Goal: Task Accomplishment & Management: Manage account settings

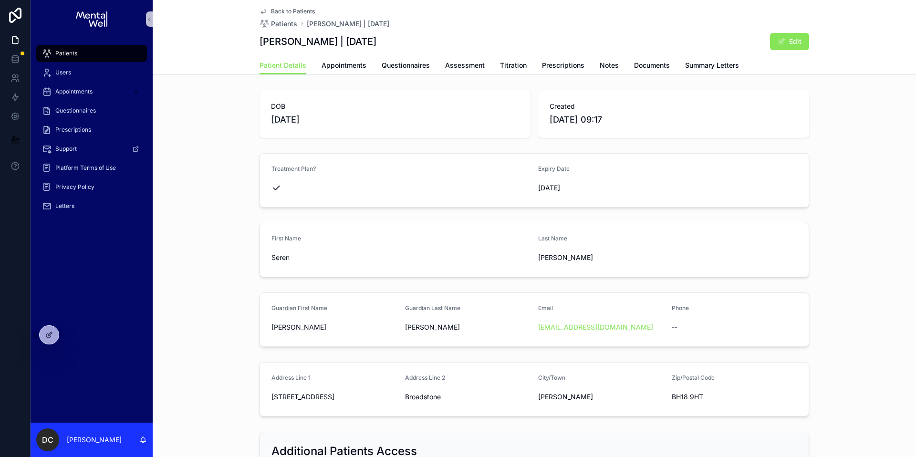
click at [92, 49] on div "Patients" at bounding box center [91, 53] width 99 height 15
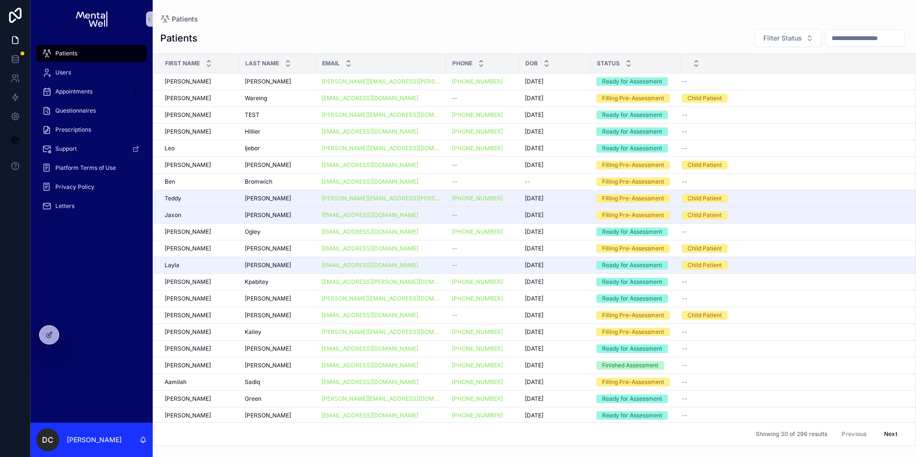
click at [844, 34] on input "scrollable content" at bounding box center [865, 37] width 78 height 13
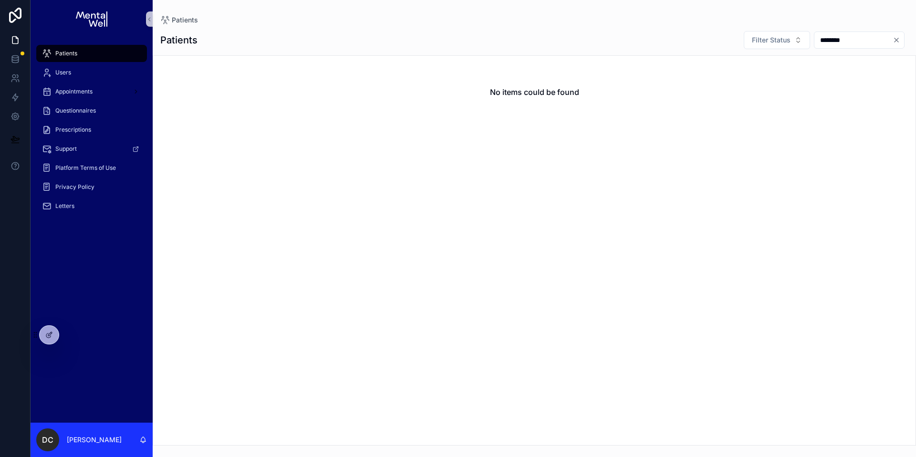
click at [824, 40] on input "********" at bounding box center [853, 39] width 78 height 13
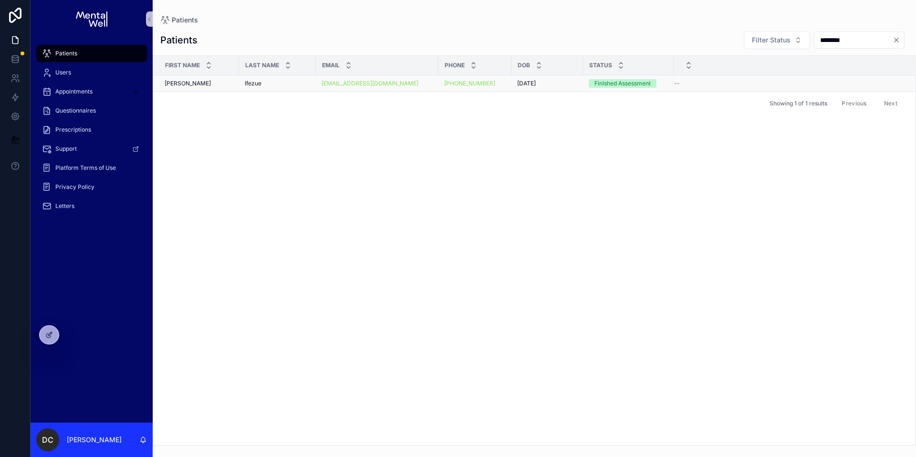
type input "********"
click at [269, 86] on div "Ifezue Ifezue" at bounding box center [277, 84] width 65 height 8
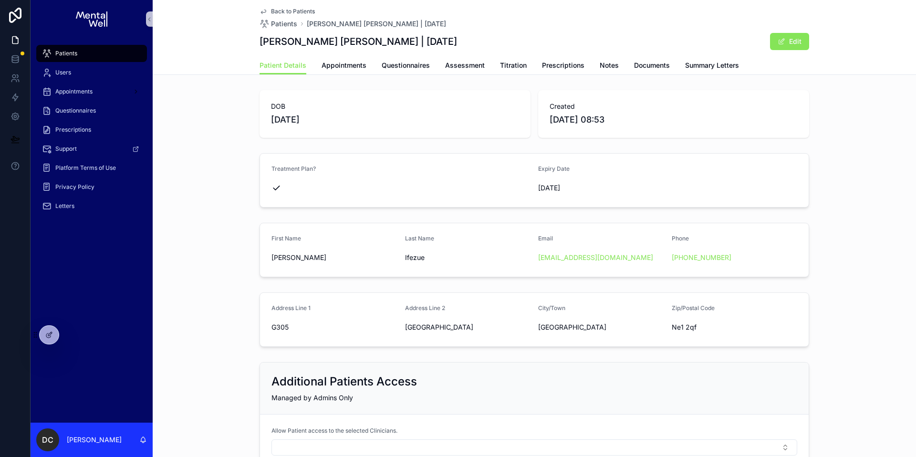
click at [395, 64] on span "Questionnaires" at bounding box center [406, 66] width 48 height 10
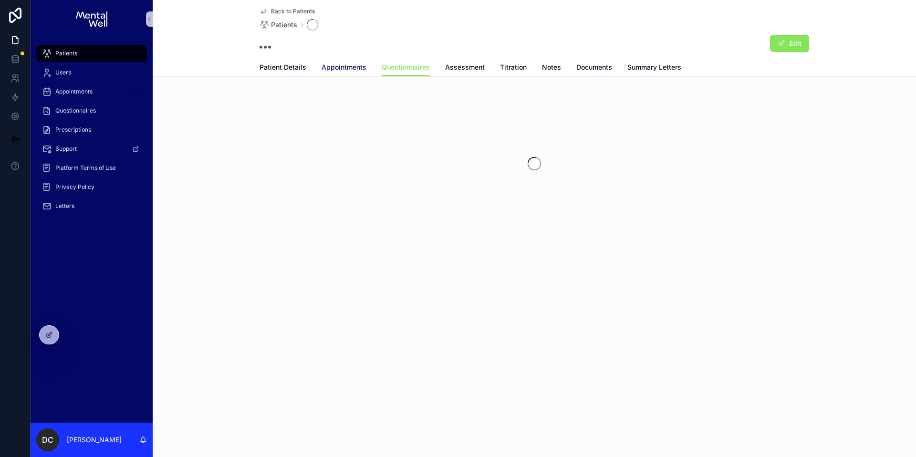
click at [326, 66] on span "Appointments" at bounding box center [343, 67] width 45 height 10
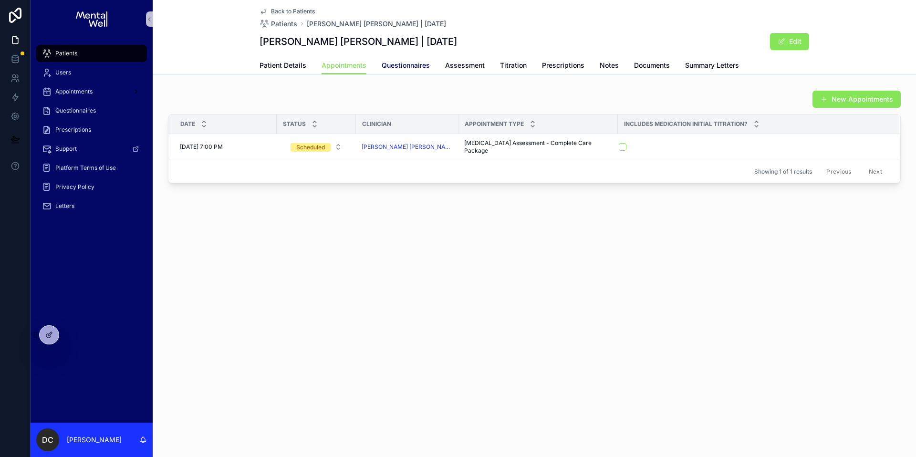
click at [400, 64] on span "Questionnaires" at bounding box center [406, 66] width 48 height 10
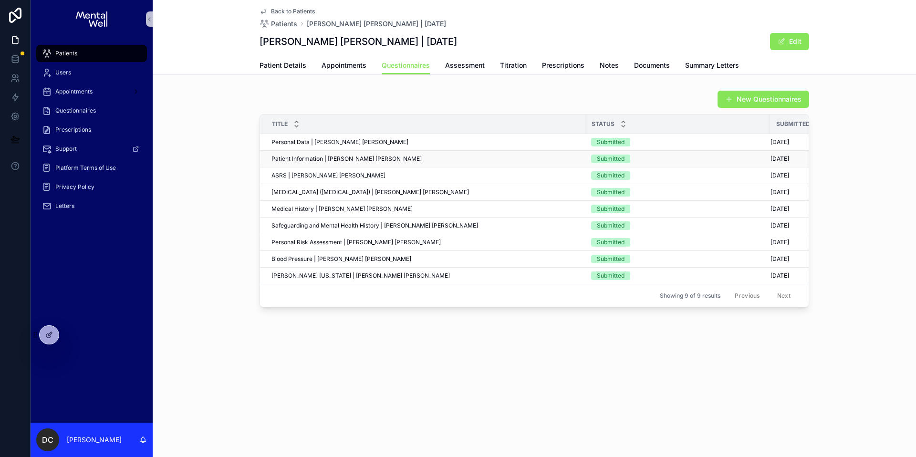
click at [380, 155] on div "Patient Information | [PERSON_NAME] [PERSON_NAME] Patient Information | [GEOGRA…" at bounding box center [425, 159] width 308 height 8
click at [355, 68] on span "Appointments" at bounding box center [343, 66] width 45 height 10
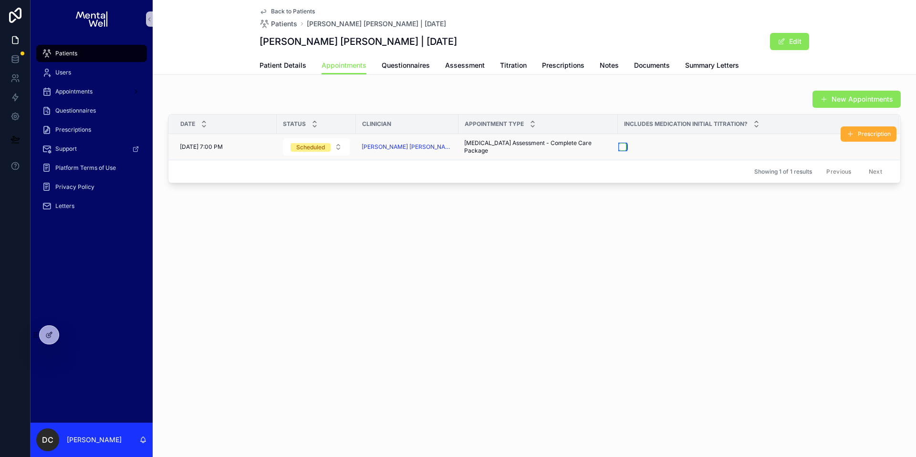
click at [619, 147] on button "scrollable content" at bounding box center [623, 147] width 8 height 8
click at [548, 64] on span "Prescriptions" at bounding box center [563, 66] width 42 height 10
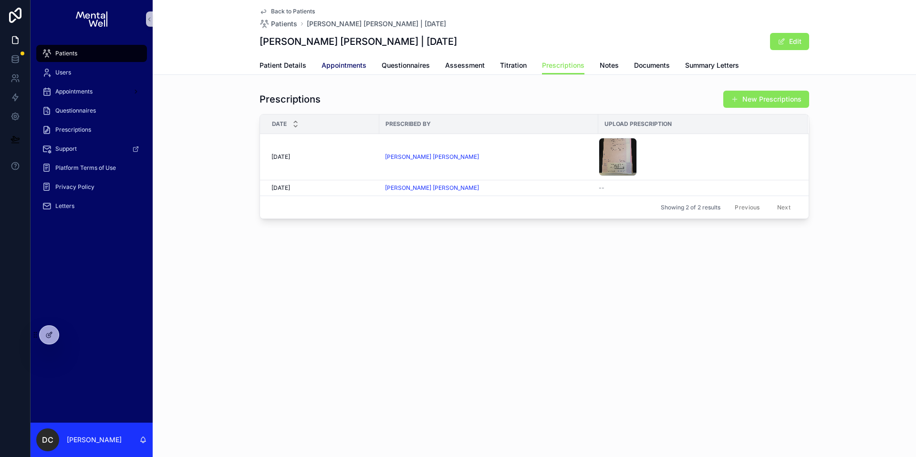
click at [342, 62] on span "Appointments" at bounding box center [343, 66] width 45 height 10
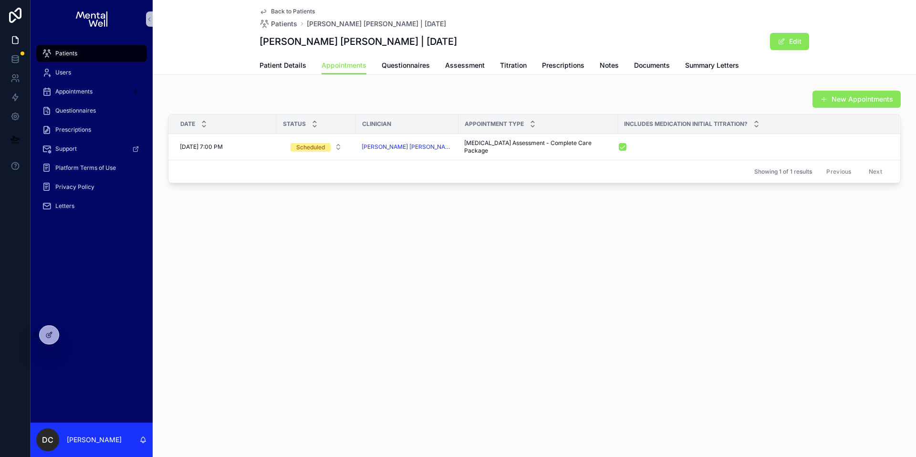
click at [61, 53] on span "Patients" at bounding box center [66, 54] width 22 height 8
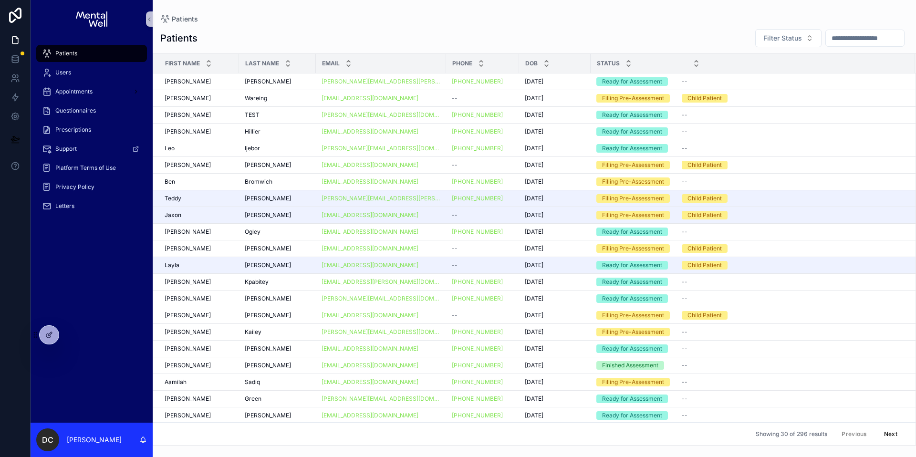
click at [826, 40] on input "scrollable content" at bounding box center [865, 37] width 78 height 13
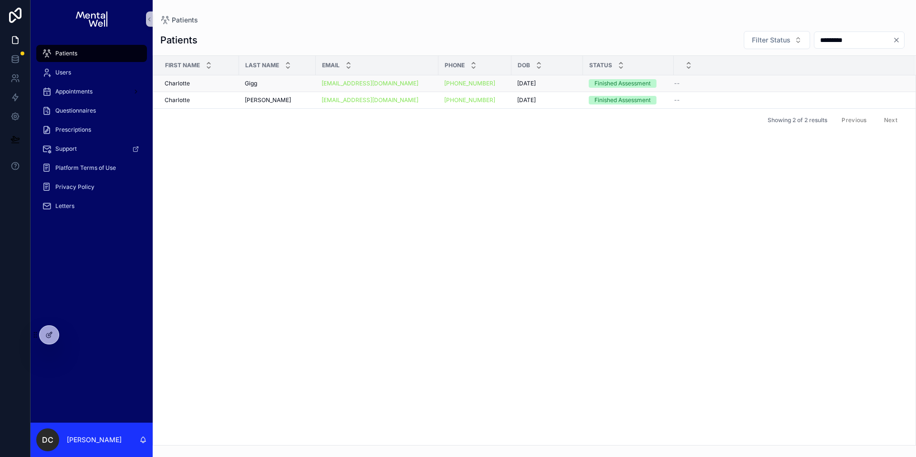
type input "*********"
click at [288, 86] on div "Gigg Gigg" at bounding box center [277, 84] width 65 height 8
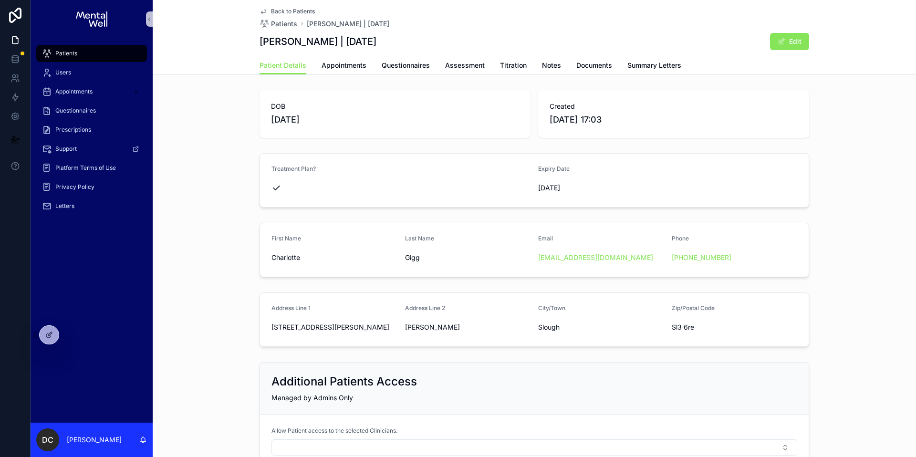
click at [125, 48] on div "Patients" at bounding box center [91, 53] width 99 height 15
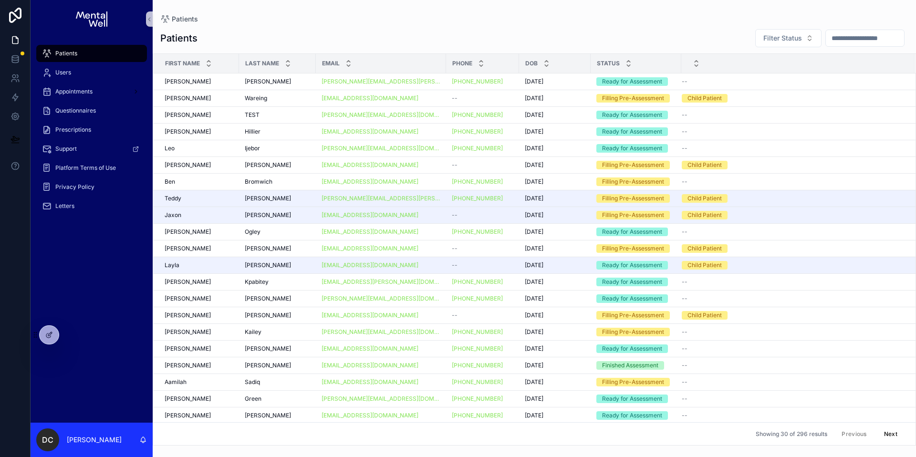
click at [840, 39] on input "scrollable content" at bounding box center [865, 37] width 78 height 13
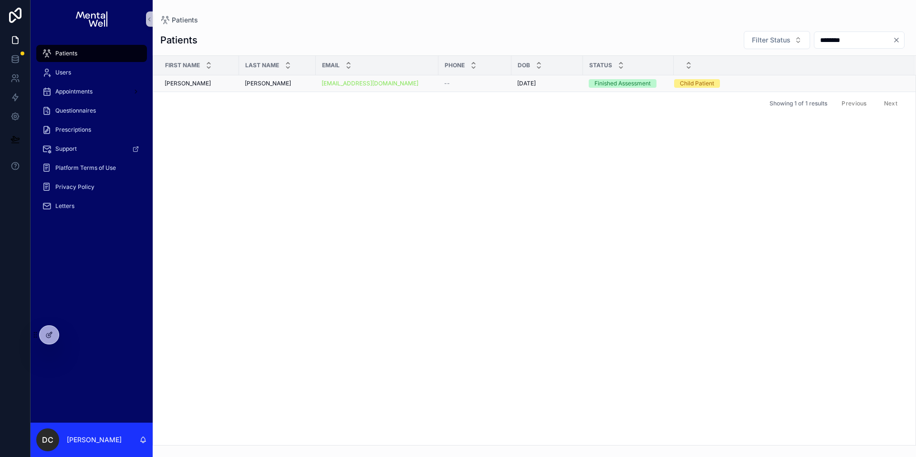
type input "********"
click at [276, 80] on span "[PERSON_NAME]" at bounding box center [268, 84] width 46 height 8
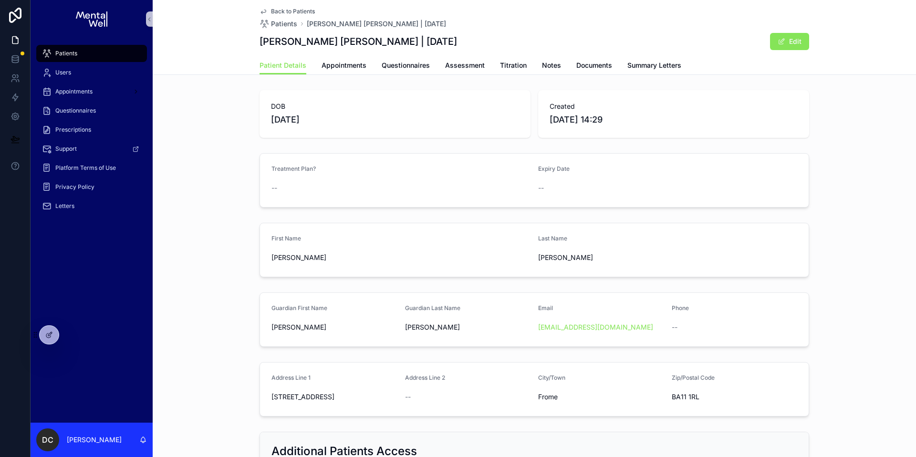
click at [72, 52] on span "Patients" at bounding box center [66, 54] width 22 height 8
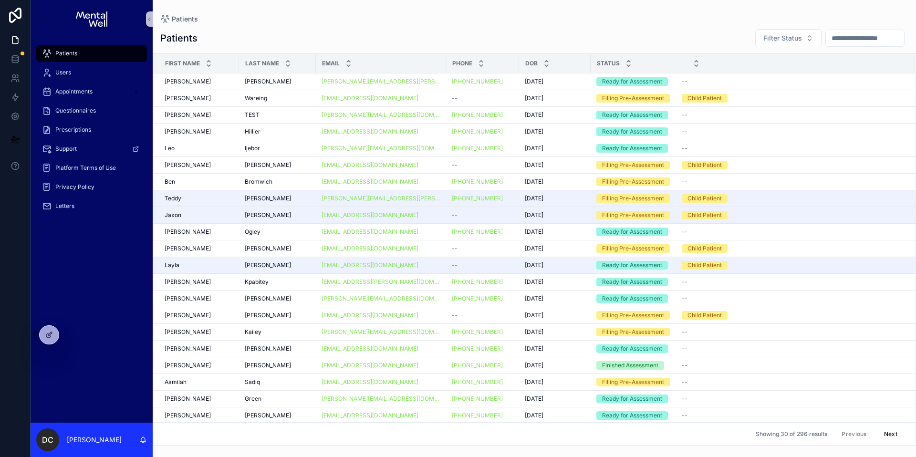
click at [876, 38] on input "scrollable content" at bounding box center [865, 37] width 78 height 13
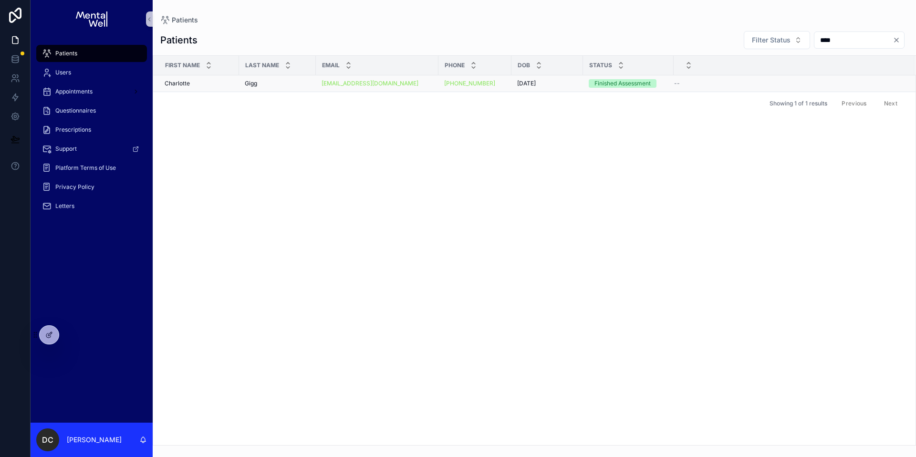
type input "****"
click at [292, 83] on div "Gigg Gigg" at bounding box center [277, 84] width 65 height 8
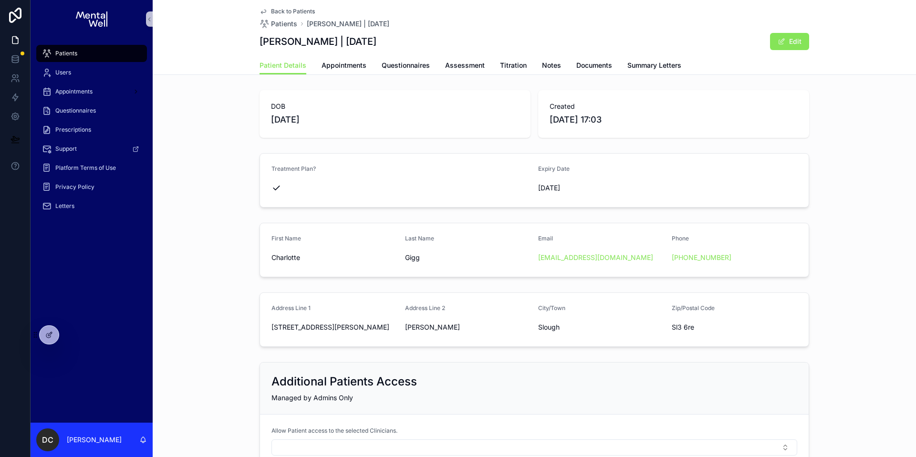
click at [105, 47] on div "Patients" at bounding box center [91, 53] width 99 height 15
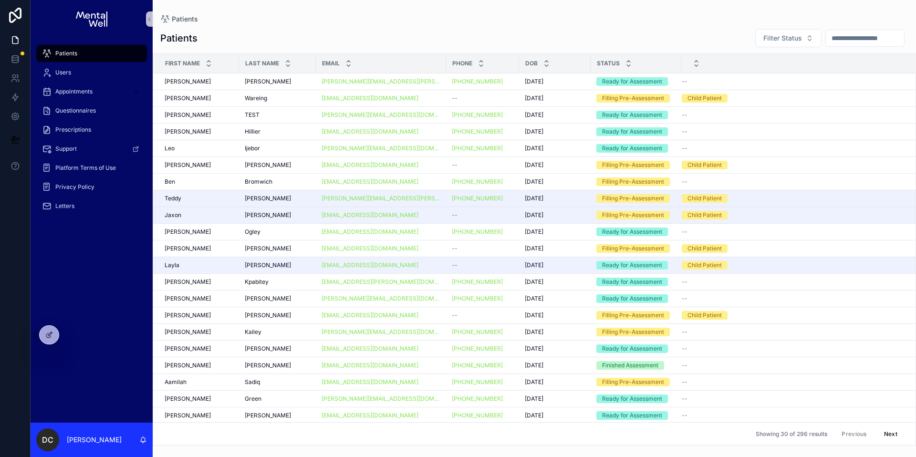
click at [884, 42] on input "scrollable content" at bounding box center [865, 37] width 78 height 13
type input "******"
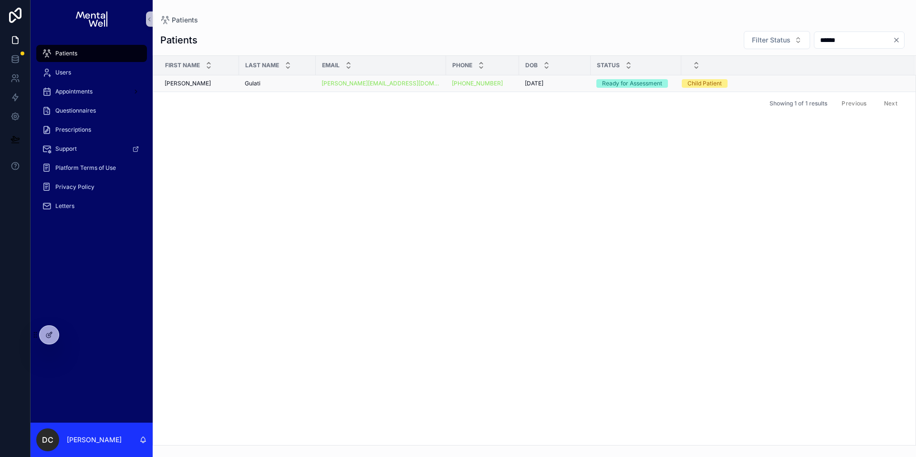
click at [287, 83] on div "[PERSON_NAME] [PERSON_NAME]" at bounding box center [277, 84] width 65 height 8
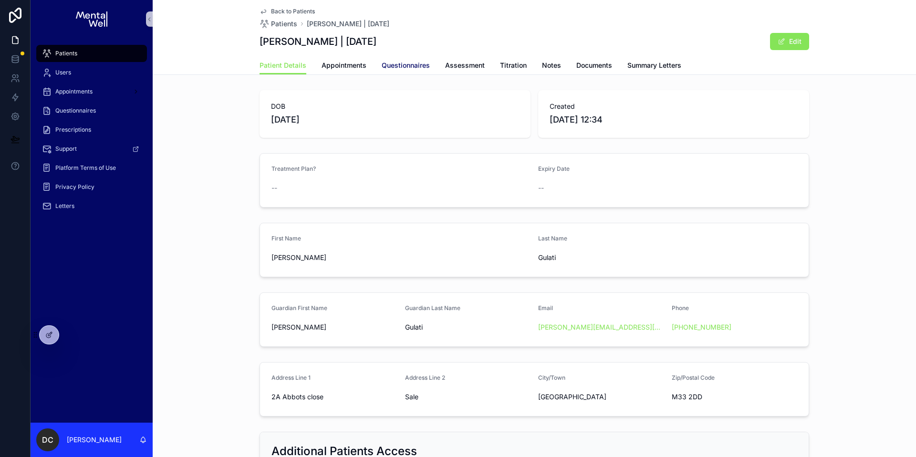
click at [413, 68] on span "Questionnaires" at bounding box center [406, 66] width 48 height 10
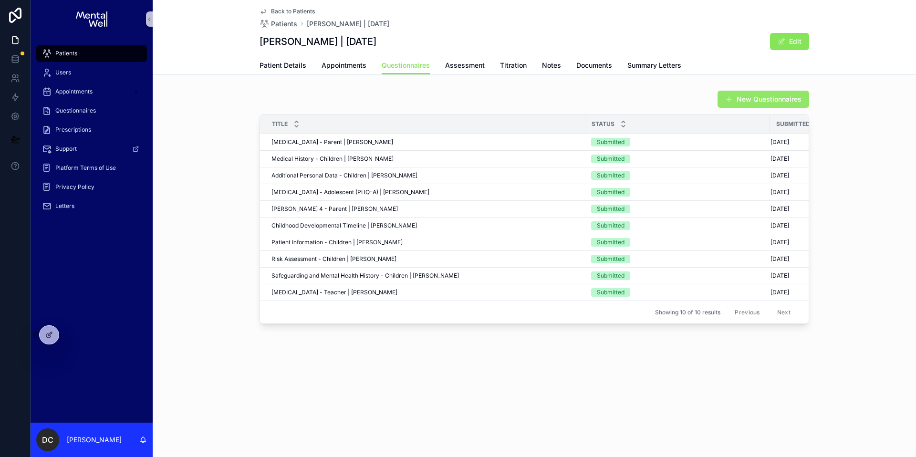
click at [739, 106] on button "New Questionnaires" at bounding box center [763, 99] width 92 height 17
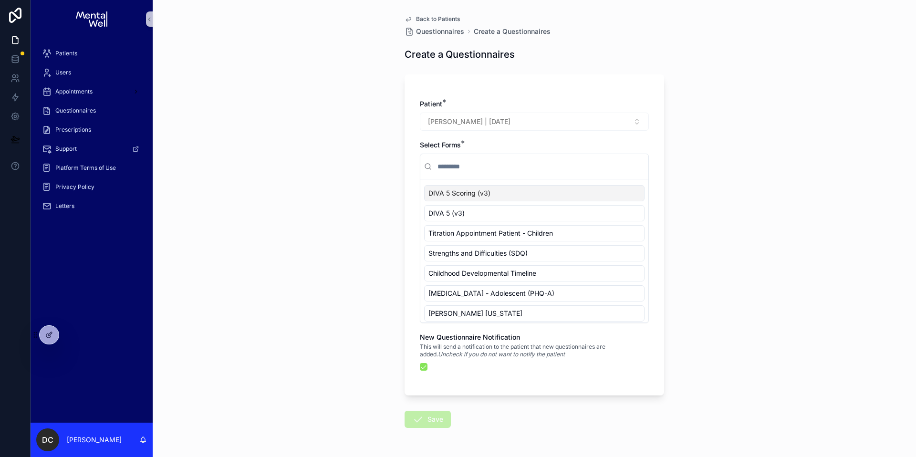
click at [475, 169] on input "scrollable content" at bounding box center [539, 166] width 209 height 17
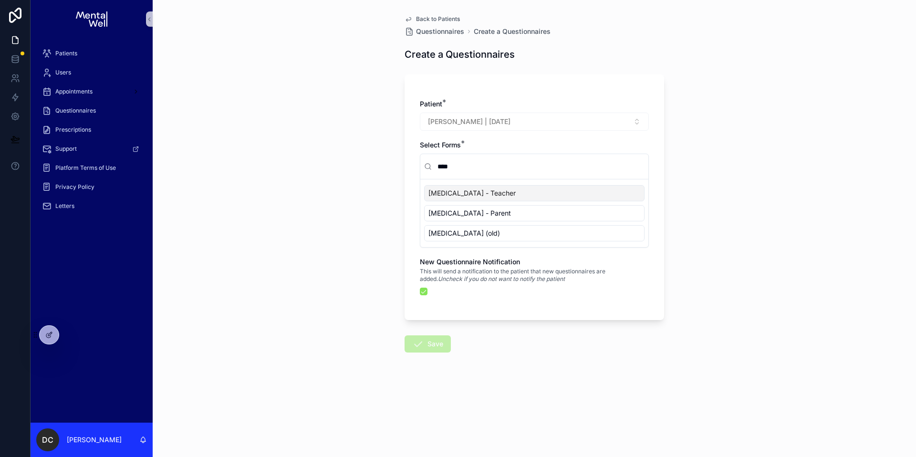
type input "****"
click at [467, 194] on span "[MEDICAL_DATA] - Teacher" at bounding box center [471, 193] width 87 height 10
click at [424, 290] on button "scrollable content" at bounding box center [424, 292] width 8 height 8
click at [416, 348] on icon "scrollable content" at bounding box center [417, 343] width 11 height 11
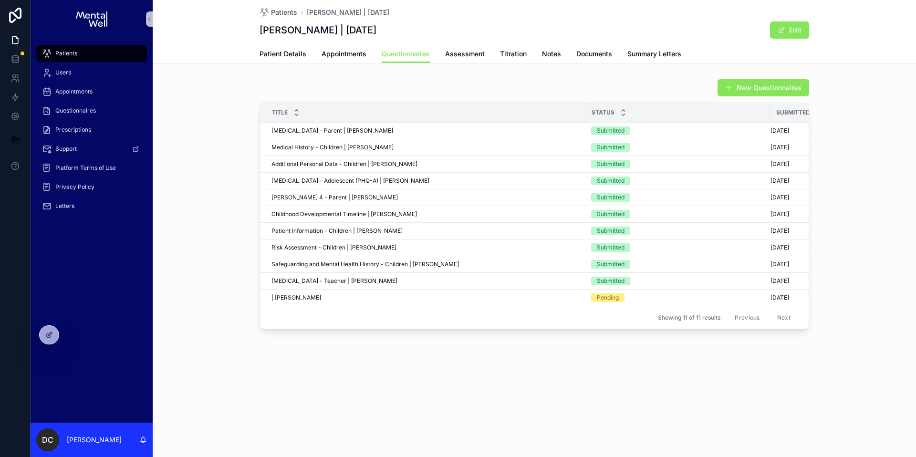
click at [72, 55] on span "Patients" at bounding box center [66, 54] width 22 height 8
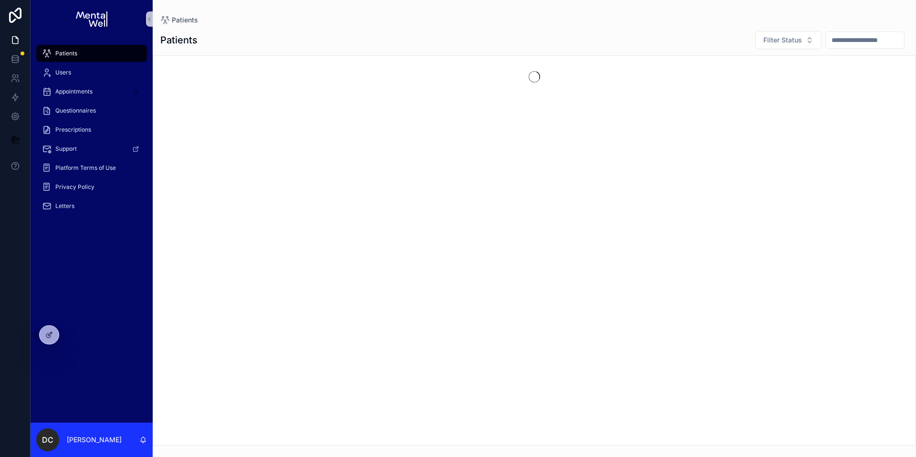
click at [828, 39] on input "scrollable content" at bounding box center [865, 39] width 78 height 13
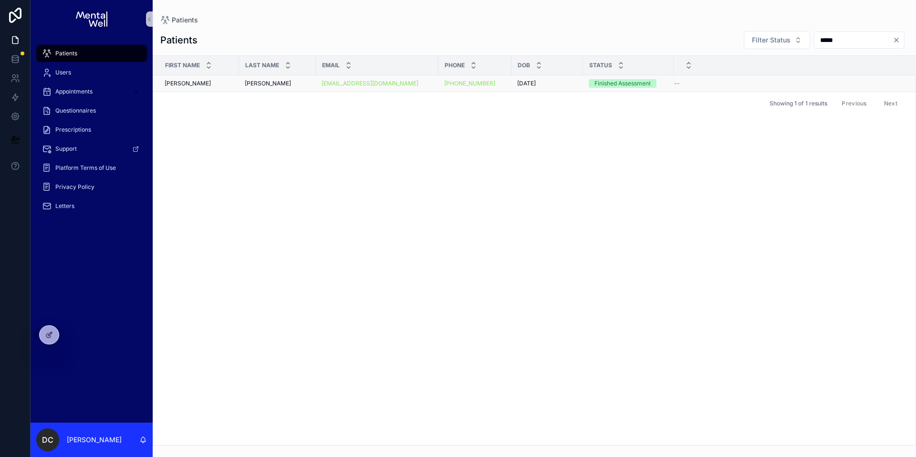
type input "*****"
click at [290, 86] on div "[PERSON_NAME] [PERSON_NAME]" at bounding box center [277, 84] width 65 height 8
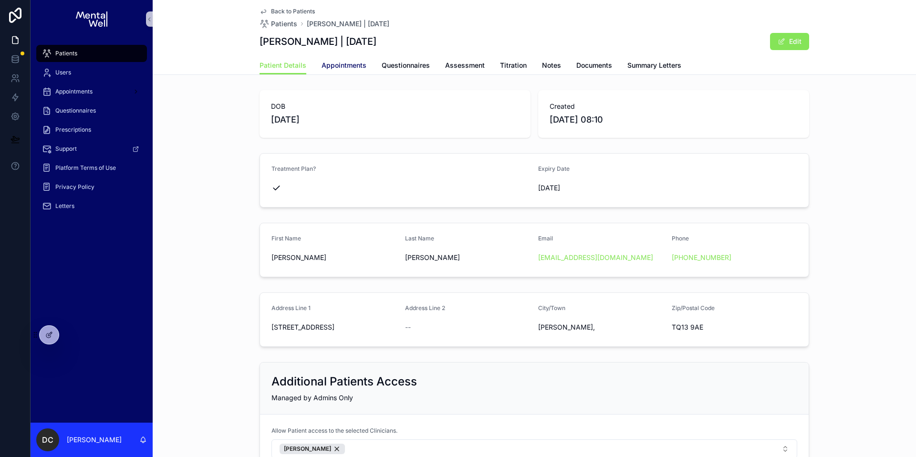
click at [333, 67] on span "Appointments" at bounding box center [343, 66] width 45 height 10
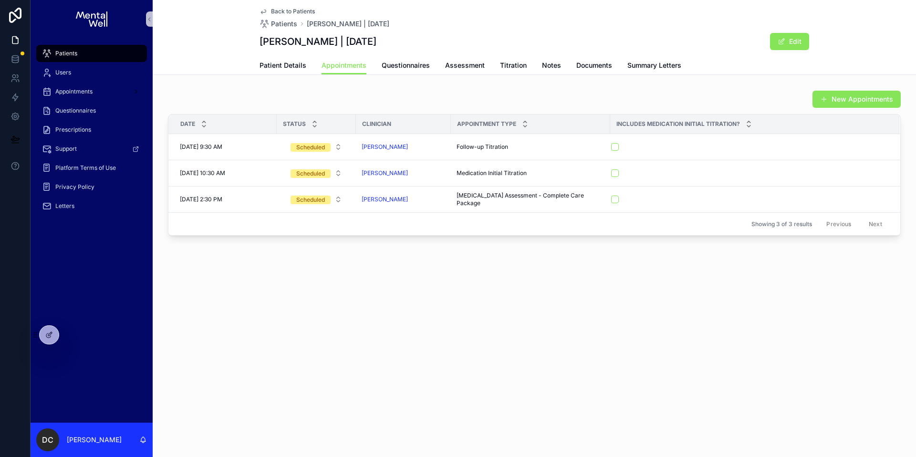
click at [95, 51] on div "Patients" at bounding box center [91, 53] width 99 height 15
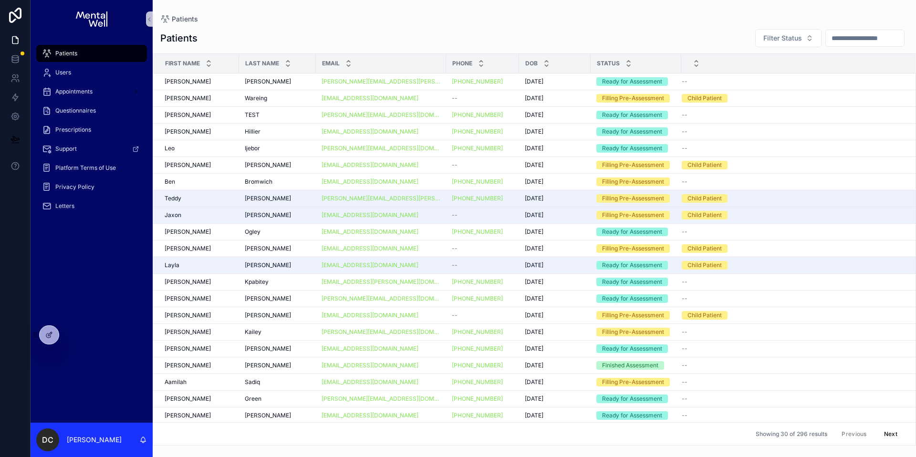
drag, startPoint x: 822, startPoint y: 35, endPoint x: 815, endPoint y: 36, distance: 7.3
click at [826, 35] on input "scrollable content" at bounding box center [865, 37] width 78 height 13
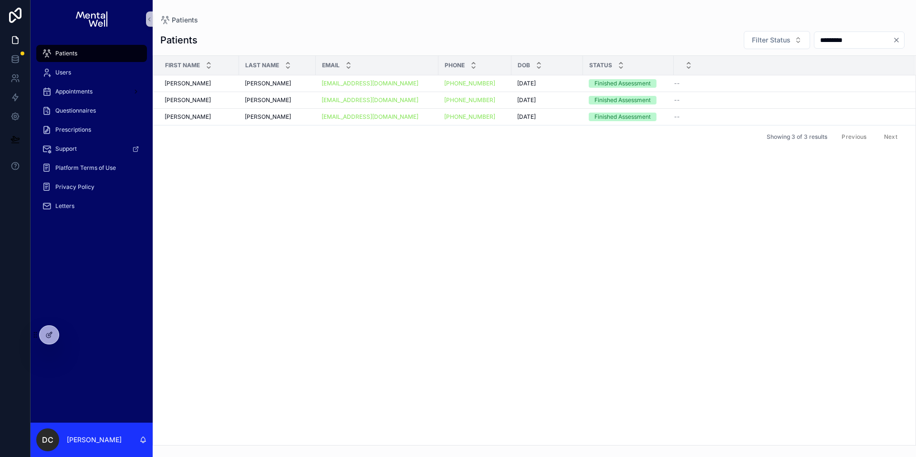
type input "*********"
click at [76, 48] on div "Patients" at bounding box center [91, 53] width 99 height 15
click at [240, 97] on td "[PERSON_NAME] [PERSON_NAME]" at bounding box center [277, 100] width 77 height 17
click at [418, 100] on div "[EMAIL_ADDRESS][DOMAIN_NAME]" at bounding box center [376, 100] width 111 height 8
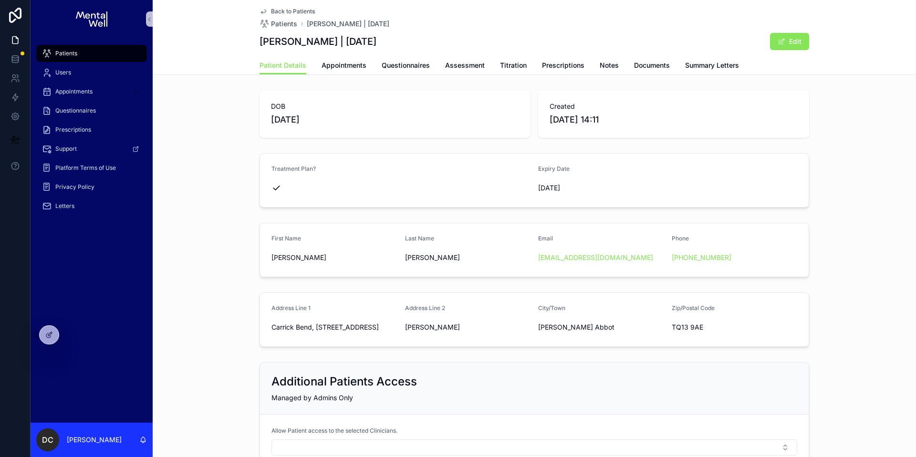
click at [676, 67] on div "Patient Details Appointments Questionnaires Assessment Titration Prescriptions …" at bounding box center [533, 65] width 549 height 18
click at [685, 65] on span "Summary Letters" at bounding box center [712, 66] width 54 height 10
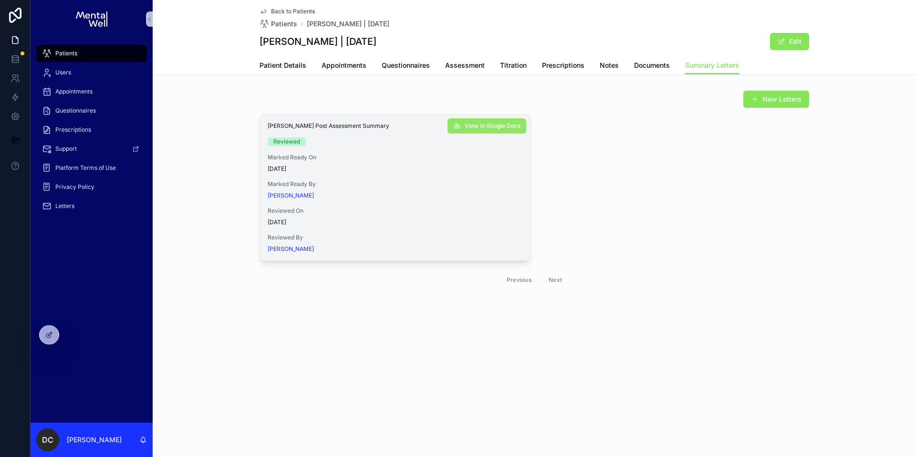
click at [476, 127] on span "View in Google Docs" at bounding box center [493, 126] width 56 height 8
click at [72, 51] on span "Patients" at bounding box center [66, 54] width 22 height 8
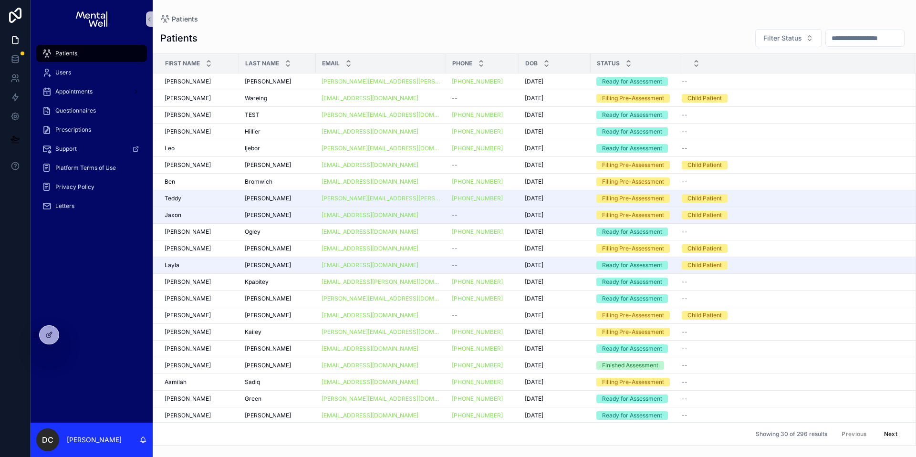
click at [872, 45] on div "scrollable content" at bounding box center [864, 38] width 79 height 17
click at [871, 40] on input "scrollable content" at bounding box center [865, 37] width 78 height 13
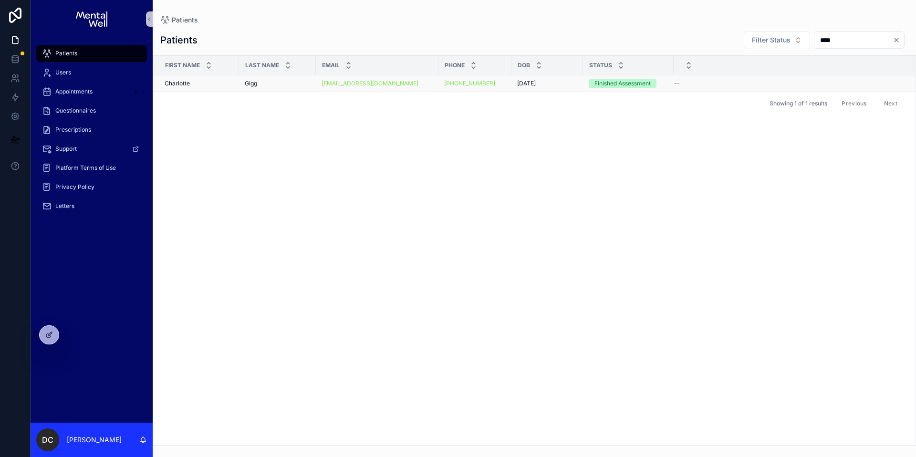
type input "****"
click at [287, 81] on div "Gigg Gigg" at bounding box center [277, 84] width 65 height 8
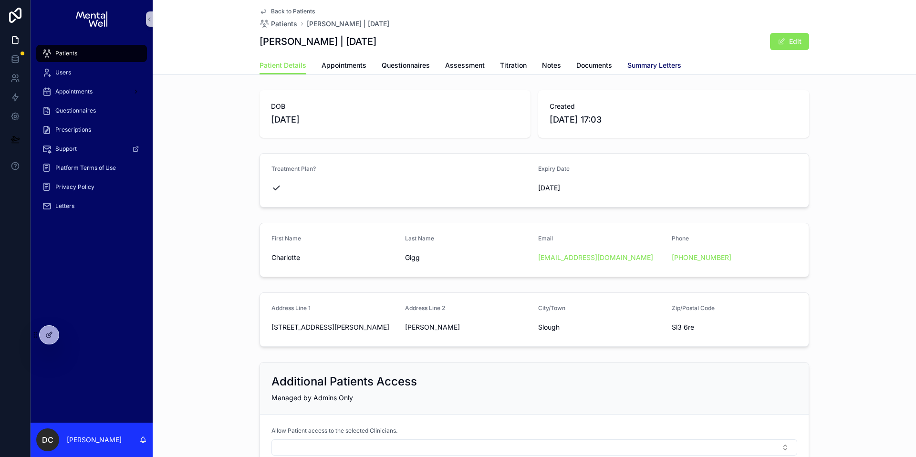
click at [666, 65] on span "Summary Letters" at bounding box center [654, 66] width 54 height 10
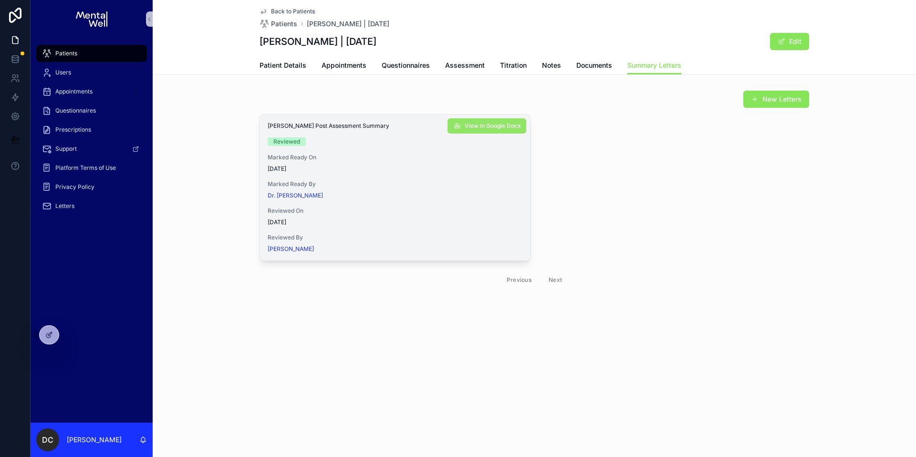
click at [486, 127] on span "View in Google Docs" at bounding box center [493, 126] width 56 height 8
click at [77, 50] on div "Patients" at bounding box center [91, 53] width 99 height 15
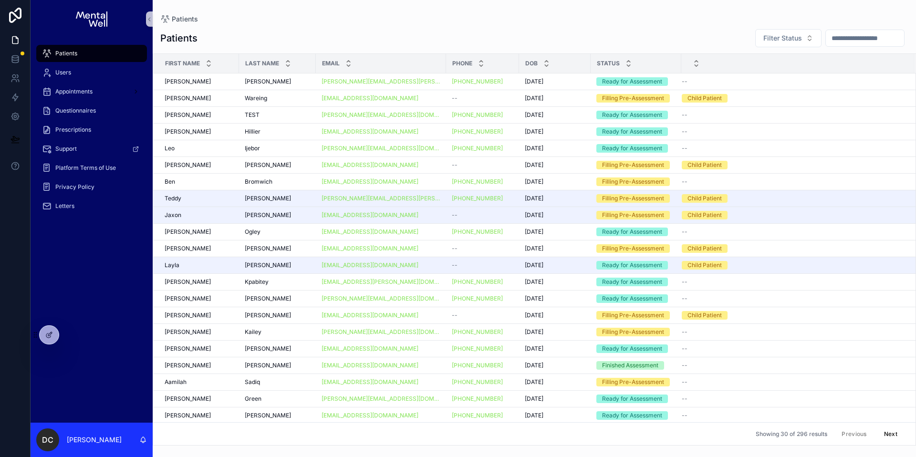
click at [845, 41] on input "scrollable content" at bounding box center [865, 37] width 78 height 13
type input "*********"
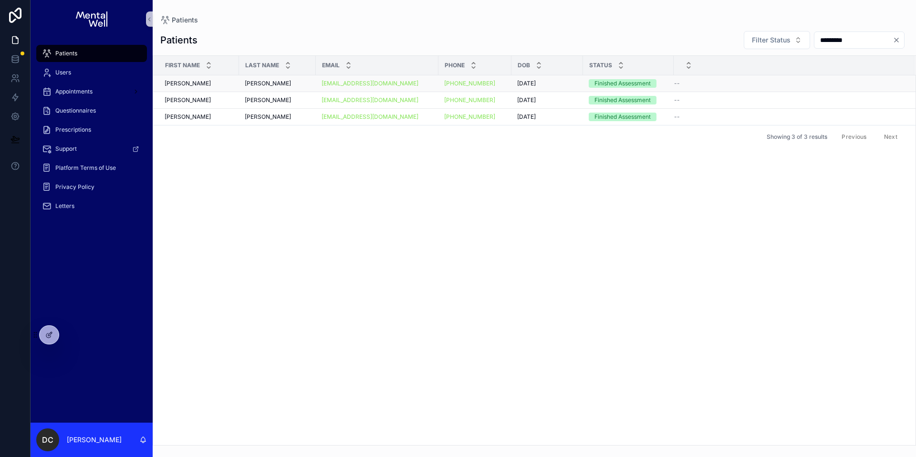
click at [295, 86] on div "[PERSON_NAME] [PERSON_NAME]" at bounding box center [277, 84] width 65 height 8
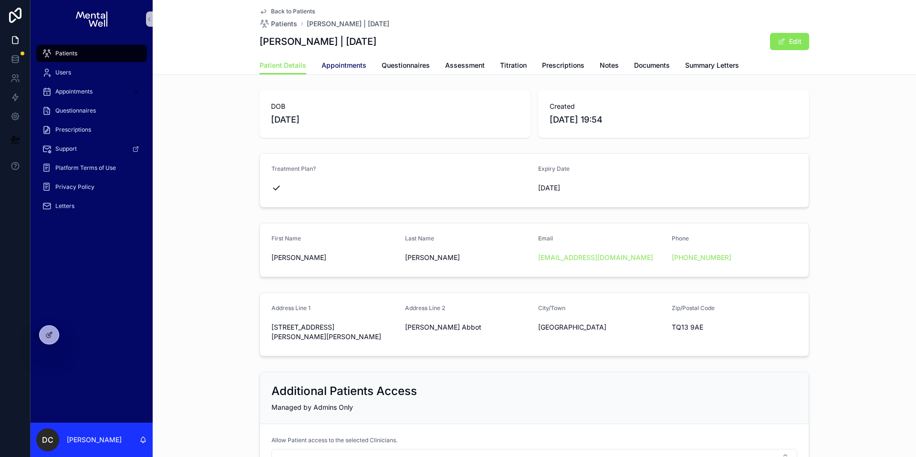
click at [342, 68] on span "Appointments" at bounding box center [343, 66] width 45 height 10
click at [352, 62] on span "Appointments" at bounding box center [343, 66] width 45 height 10
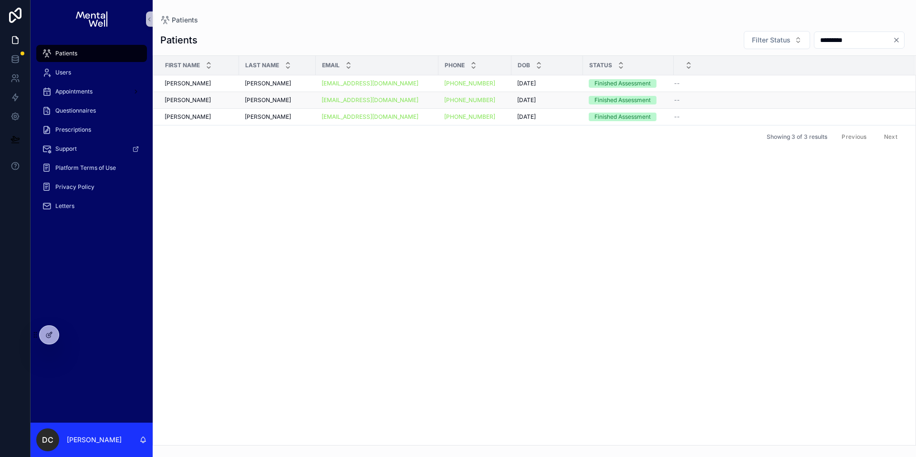
click at [227, 97] on div "[PERSON_NAME]" at bounding box center [199, 100] width 69 height 8
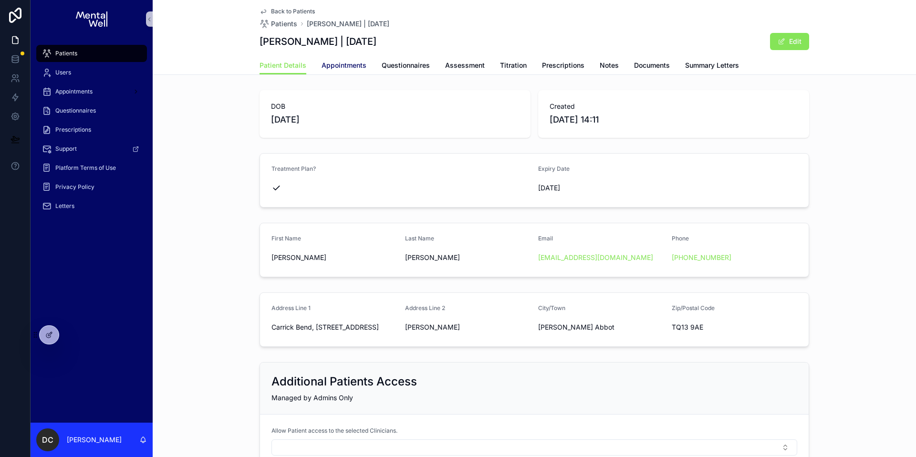
click at [351, 64] on span "Appointments" at bounding box center [343, 66] width 45 height 10
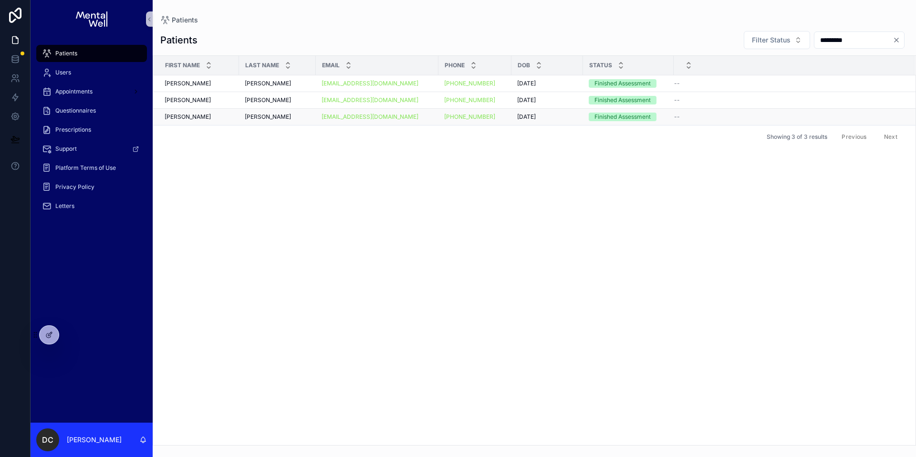
click at [271, 114] on span "[PERSON_NAME]" at bounding box center [268, 117] width 46 height 8
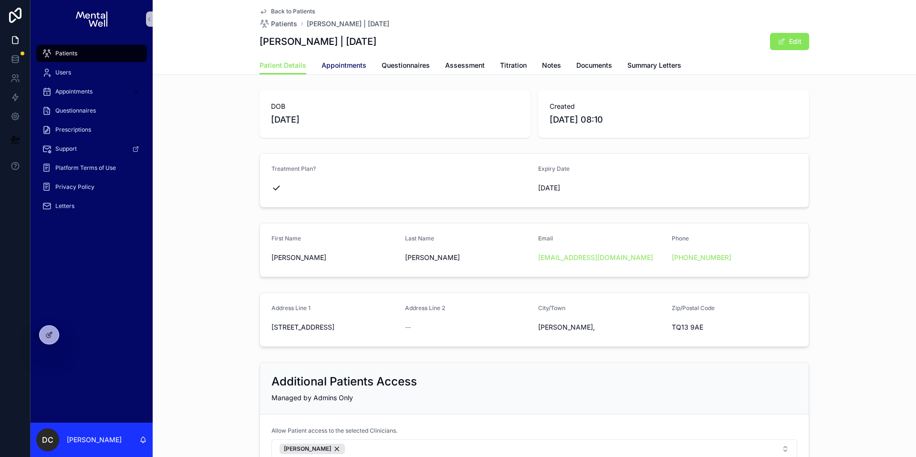
click at [330, 61] on span "Appointments" at bounding box center [343, 66] width 45 height 10
click at [67, 58] on div "Patients" at bounding box center [91, 53] width 99 height 15
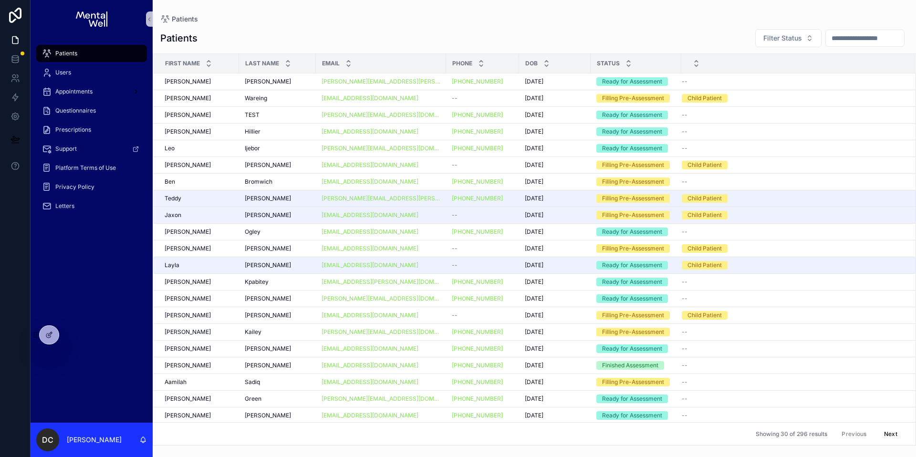
click at [849, 41] on input "scrollable content" at bounding box center [865, 37] width 78 height 13
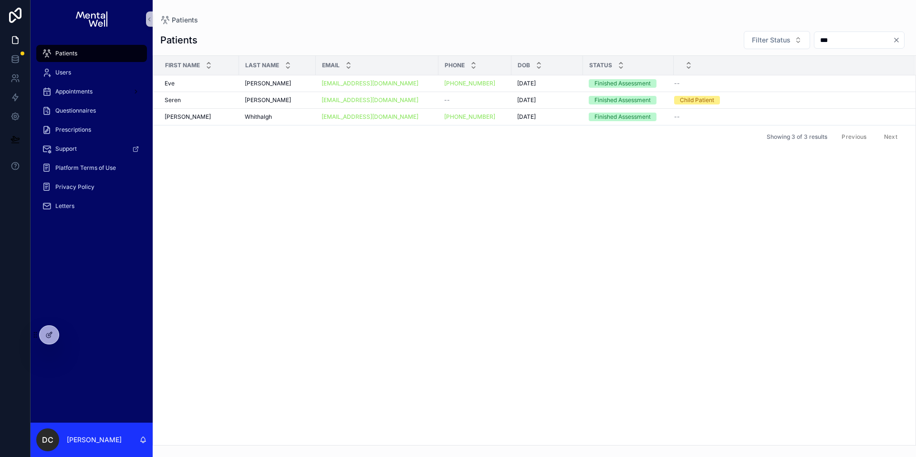
type input "***"
click at [282, 83] on div "[PERSON_NAME] [PERSON_NAME]" at bounding box center [277, 84] width 65 height 8
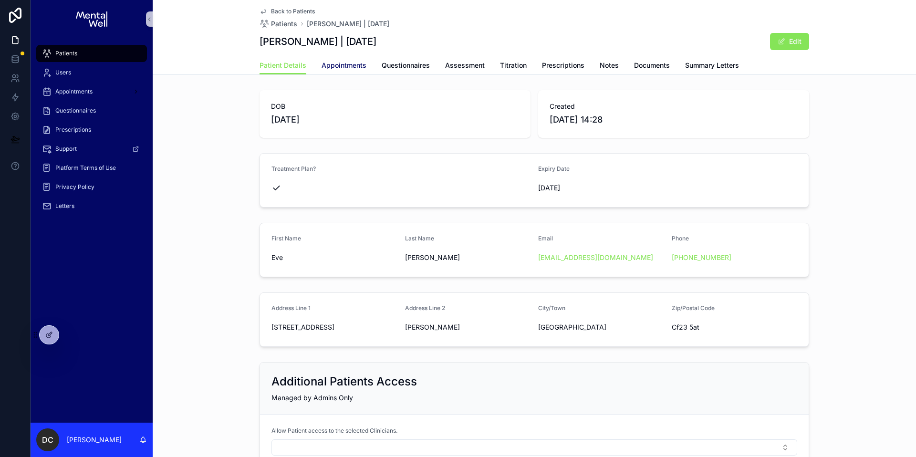
click at [350, 63] on span "Appointments" at bounding box center [343, 66] width 45 height 10
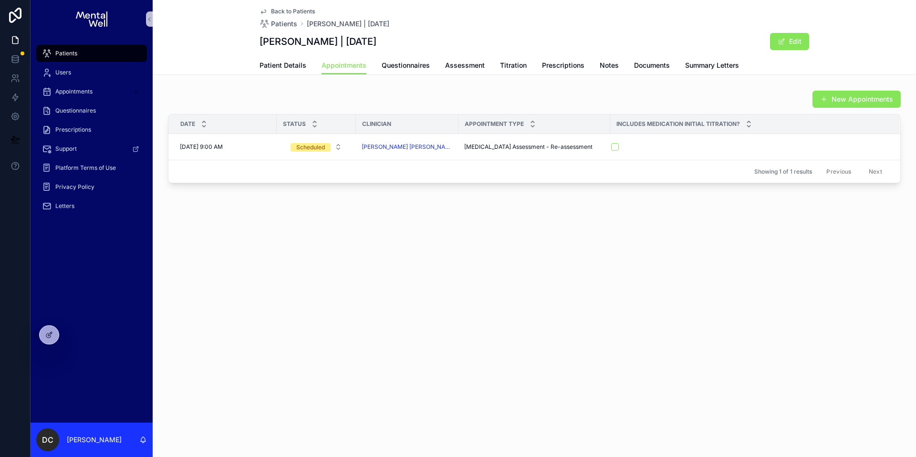
click at [96, 50] on div "Patients" at bounding box center [91, 53] width 99 height 15
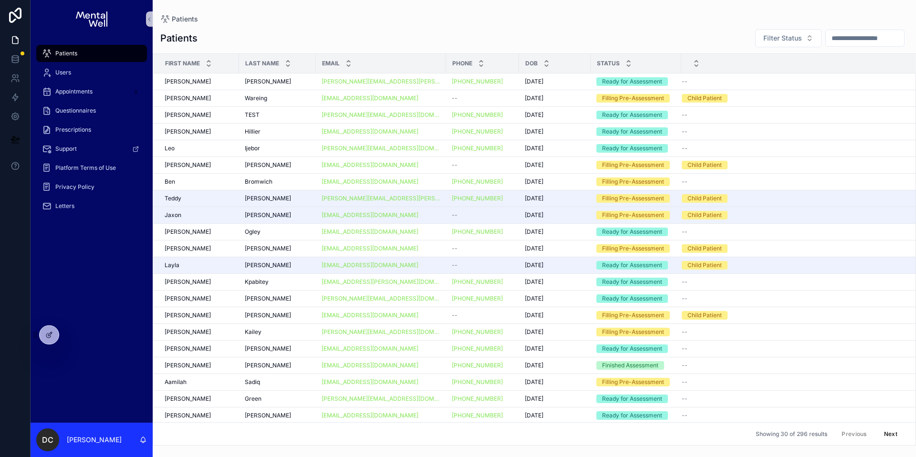
drag, startPoint x: 827, startPoint y: 40, endPoint x: 818, endPoint y: 37, distance: 8.9
click at [827, 40] on input "scrollable content" at bounding box center [865, 37] width 78 height 13
type input "*********"
